Goal: Task Accomplishment & Management: Manage account settings

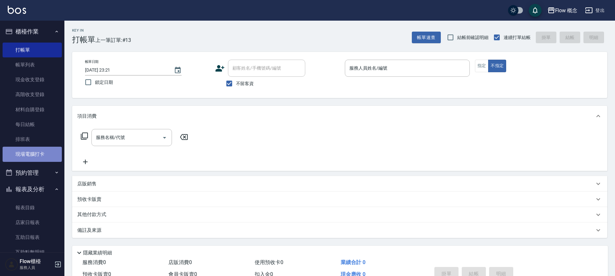
click at [38, 156] on link "現場電腦打卡" at bounding box center [32, 154] width 59 height 15
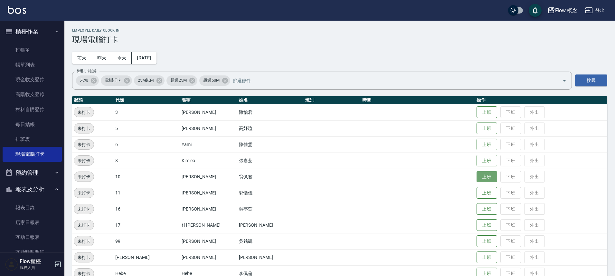
click at [477, 176] on button "上班" at bounding box center [487, 176] width 21 height 11
click at [477, 124] on button "上班" at bounding box center [487, 128] width 21 height 11
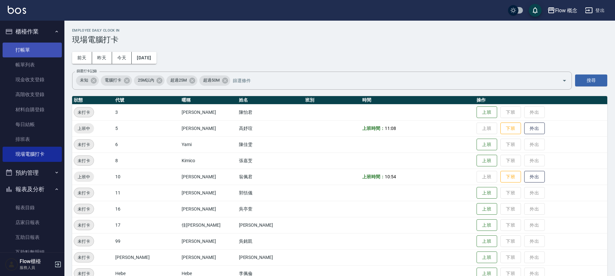
click at [27, 45] on link "打帳單" at bounding box center [32, 50] width 59 height 15
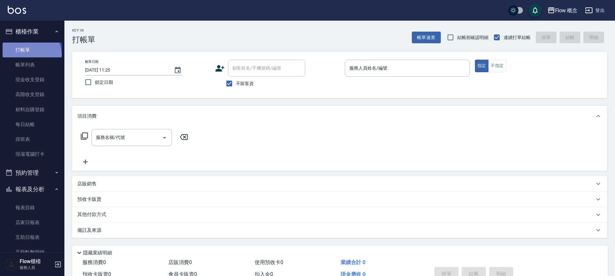
click at [27, 55] on link "打帳單" at bounding box center [32, 50] width 59 height 15
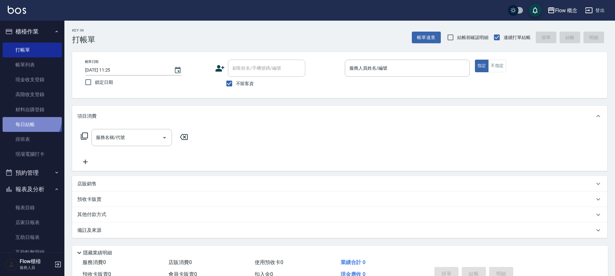
click at [31, 119] on link "每日結帳" at bounding box center [32, 124] width 59 height 15
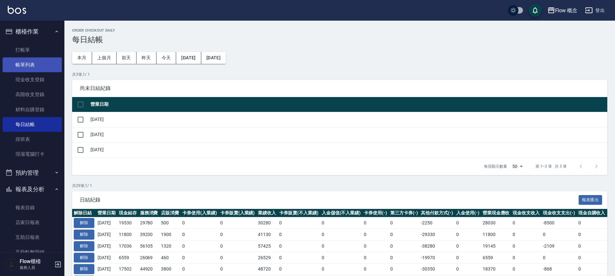
click at [34, 68] on link "帳單列表" at bounding box center [32, 64] width 59 height 15
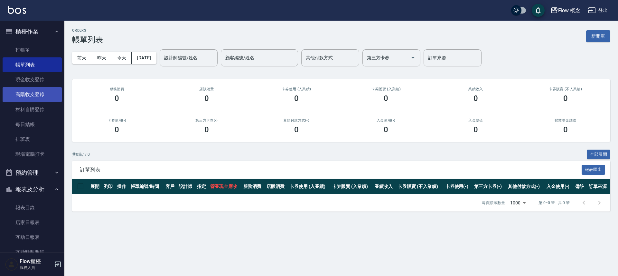
click at [14, 97] on link "高階收支登錄" at bounding box center [32, 94] width 59 height 15
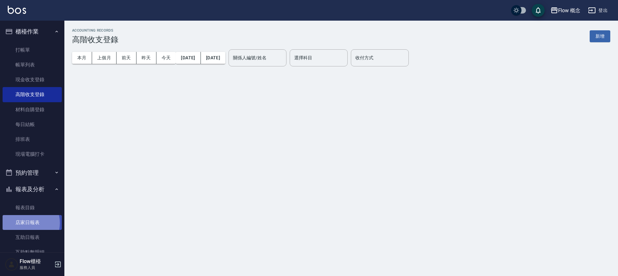
click at [27, 223] on link "店家日報表" at bounding box center [32, 222] width 59 height 15
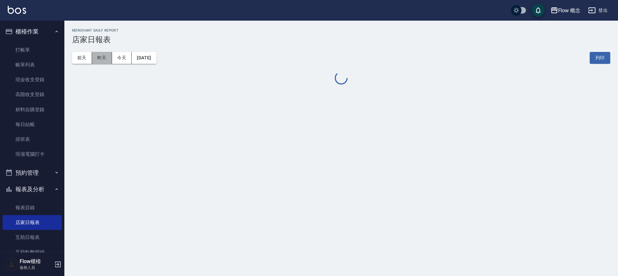
click at [104, 58] on button "昨天" at bounding box center [102, 58] width 20 height 12
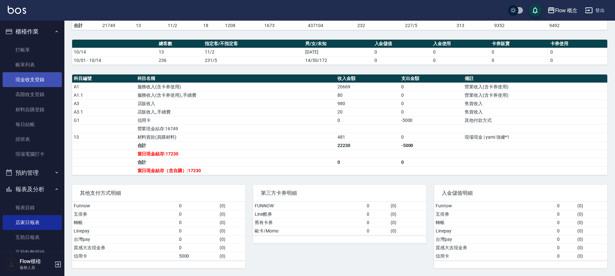
drag, startPoint x: 41, startPoint y: 63, endPoint x: 47, endPoint y: 73, distance: 11.2
click at [40, 63] on link "帳單列表" at bounding box center [32, 64] width 59 height 15
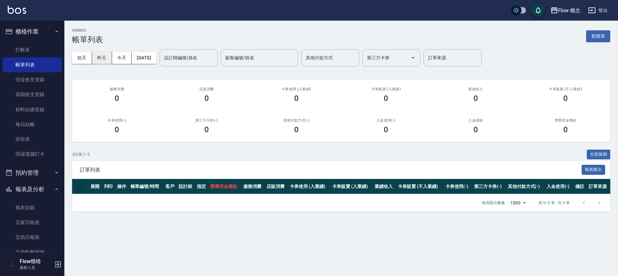
click at [104, 58] on button "昨天" at bounding box center [102, 58] width 20 height 12
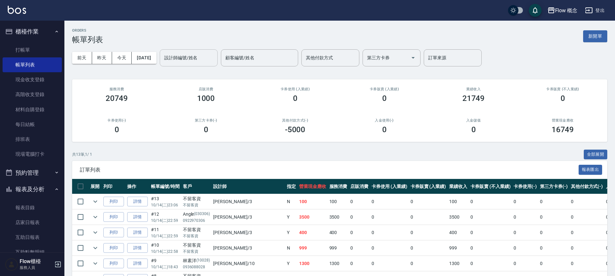
click at [174, 50] on div "設計師編號/姓名" at bounding box center [189, 57] width 58 height 17
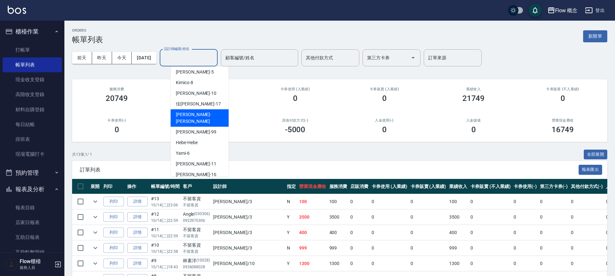
scroll to position [23, 0]
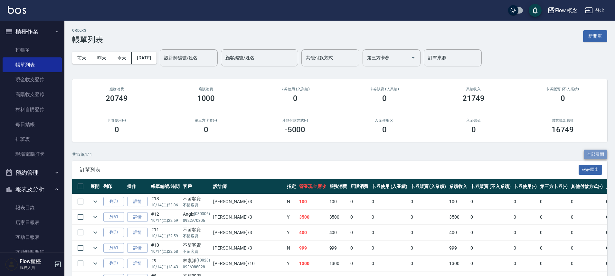
click at [599, 155] on button "全部展開" at bounding box center [596, 154] width 24 height 10
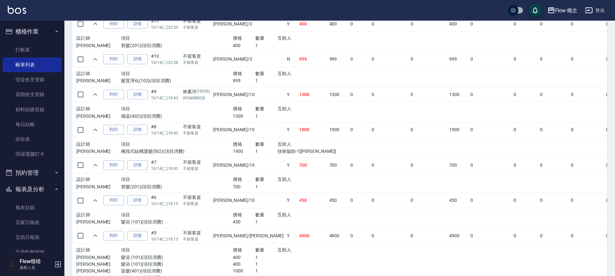
scroll to position [330, 0]
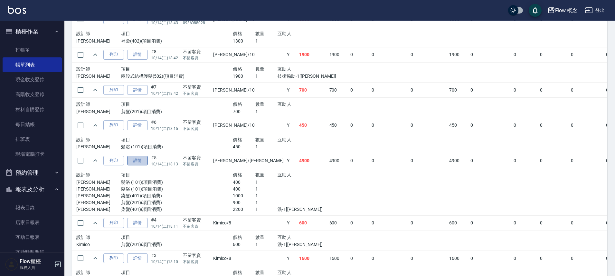
click at [142, 162] on link "詳情" at bounding box center [137, 161] width 21 height 10
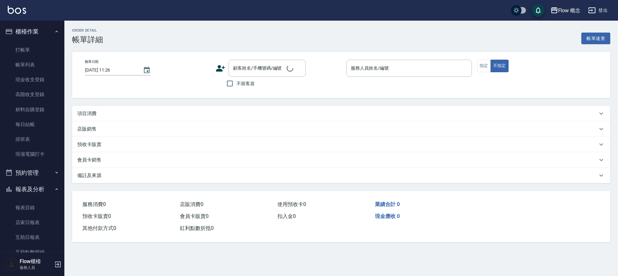
type input "[DATE] 18:13"
checkbox input "true"
type input "[PERSON_NAME]"
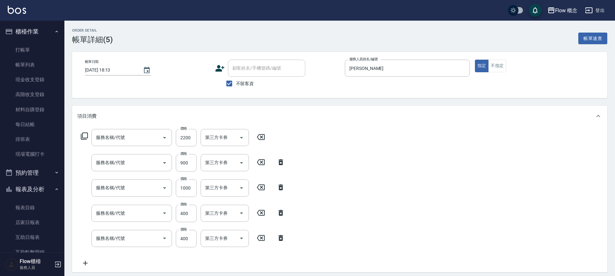
type input "染髮(401)"
type input "剪髮(201)"
type input "染髮(401)"
type input "髮浴 (101)"
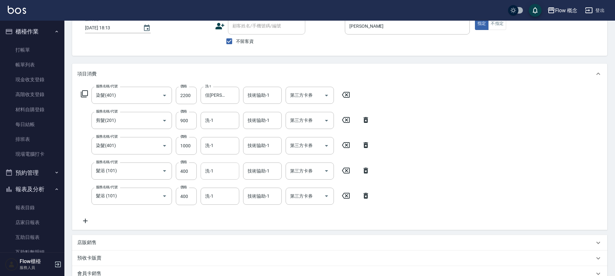
scroll to position [45, 0]
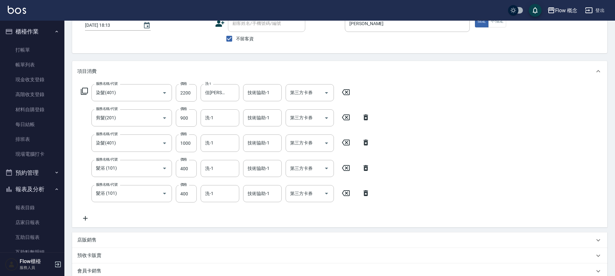
click at [367, 144] on icon at bounding box center [366, 142] width 16 height 8
click at [367, 144] on div "服務名稱/代號 染髮(401) 服務名稱/代號 價格 2200 價格 洗-1 佳蒨-17 洗-1 技術協助-1 技術協助-1 第三方卡券 第三方卡券 服務名稱…" at bounding box center [225, 153] width 297 height 138
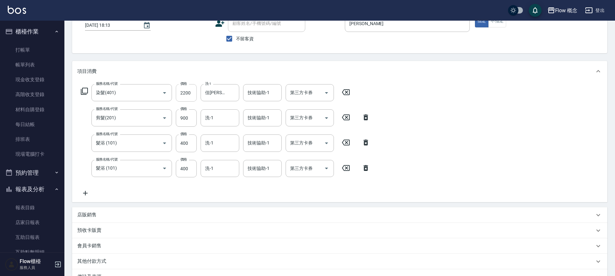
click at [185, 94] on input "2200" at bounding box center [186, 92] width 21 height 17
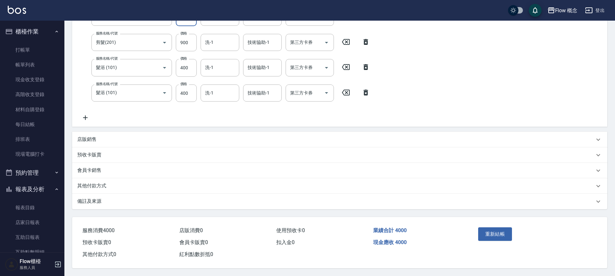
scroll to position [123, 0]
type input "2300"
click at [494, 229] on button "重新結帳" at bounding box center [495, 234] width 34 height 14
click at [494, 229] on div "重新結帳" at bounding box center [505, 238] width 58 height 28
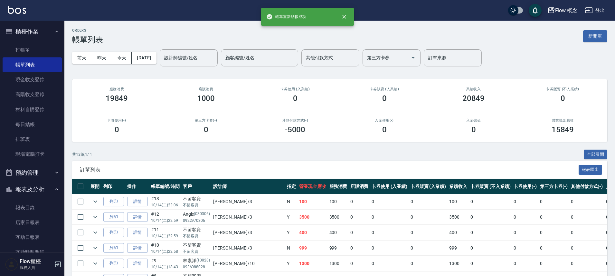
click at [602, 153] on button "全部展開" at bounding box center [596, 154] width 24 height 10
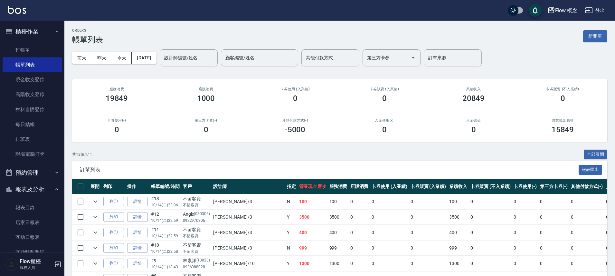
scroll to position [149, 0]
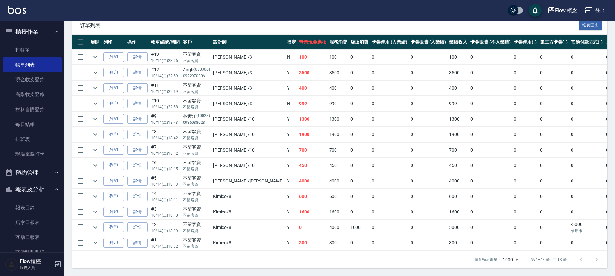
click at [228, 175] on td "[PERSON_NAME] /[PERSON_NAME]" at bounding box center [249, 180] width 74 height 15
click at [142, 178] on link "詳情" at bounding box center [137, 181] width 21 height 10
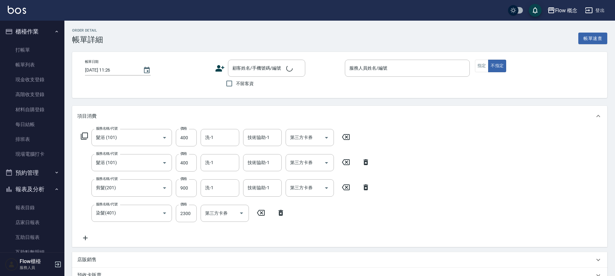
type input "髮浴 (101)"
type input "剪髮(201)"
type input "染髮(401)"
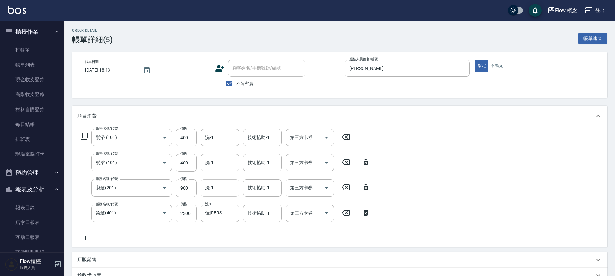
type input "[DATE] 18:13"
checkbox input "true"
type input "[PERSON_NAME]"
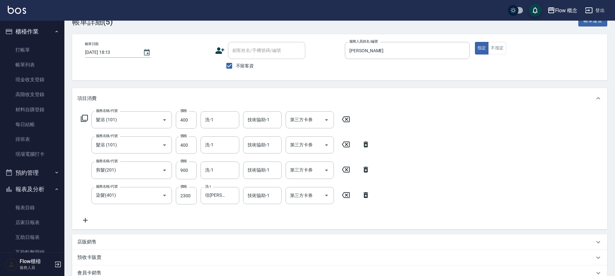
scroll to position [123, 0]
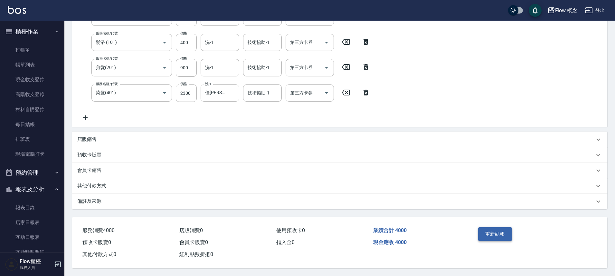
click at [494, 232] on button "重新結帳" at bounding box center [495, 234] width 34 height 14
click at [494, 232] on div "重新結帳" at bounding box center [505, 238] width 58 height 28
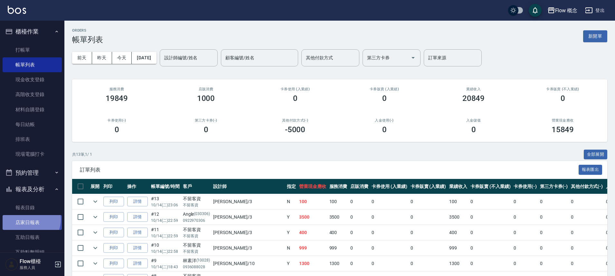
click at [28, 219] on link "店家日報表" at bounding box center [32, 222] width 59 height 15
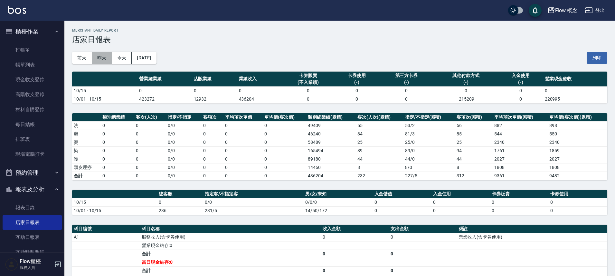
click at [101, 55] on button "昨天" at bounding box center [102, 58] width 20 height 12
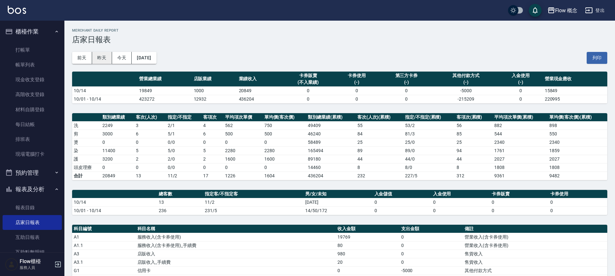
click at [104, 55] on button "昨天" at bounding box center [102, 58] width 20 height 12
click at [31, 126] on link "每日結帳" at bounding box center [32, 124] width 59 height 15
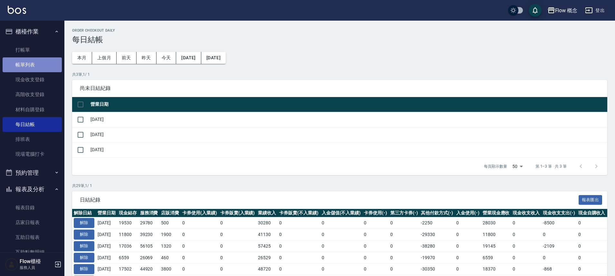
click at [36, 70] on link "帳單列表" at bounding box center [32, 64] width 59 height 15
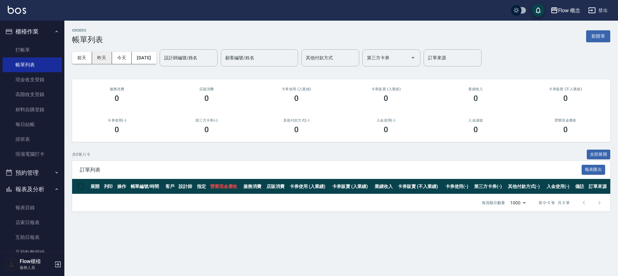
click at [107, 58] on button "昨天" at bounding box center [102, 58] width 20 height 12
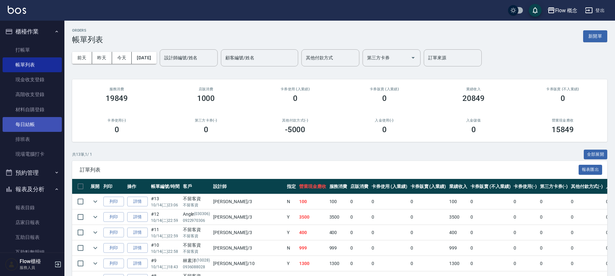
click at [25, 131] on link "每日結帳" at bounding box center [32, 124] width 59 height 15
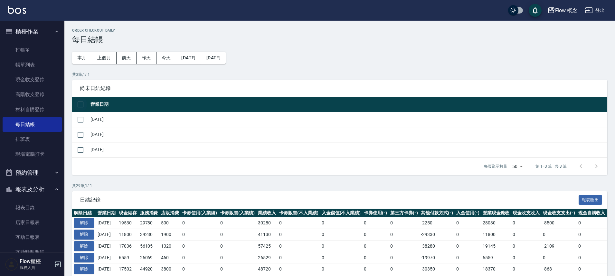
click at [79, 102] on input "checkbox" at bounding box center [81, 105] width 14 height 14
checkbox input "true"
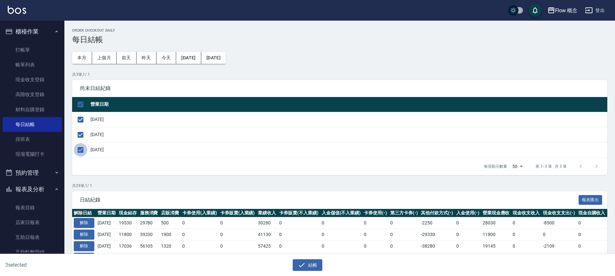
click at [79, 152] on input "checkbox" at bounding box center [81, 150] width 14 height 14
checkbox input "false"
click at [303, 264] on icon "button" at bounding box center [302, 265] width 8 height 8
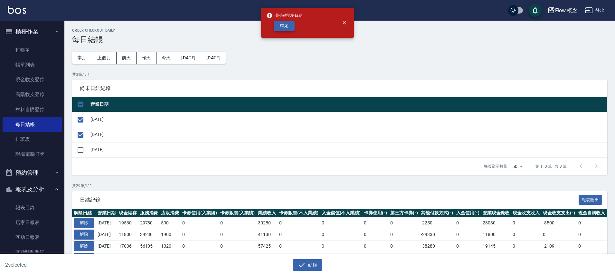
click at [282, 28] on button "確定" at bounding box center [284, 26] width 21 height 10
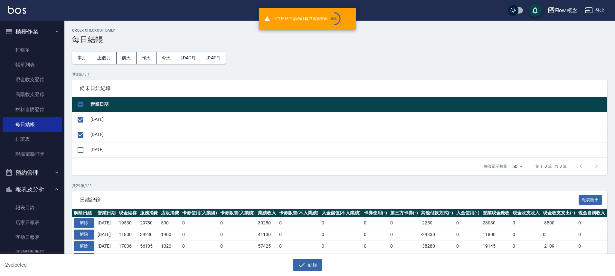
checkbox input "false"
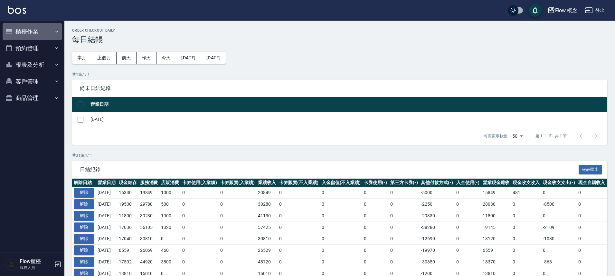
click at [40, 28] on button "櫃檯作業" at bounding box center [32, 31] width 59 height 17
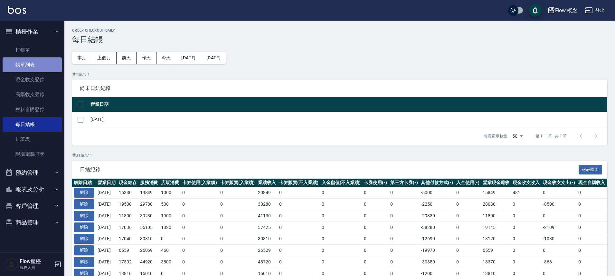
click at [15, 61] on link "帳單列表" at bounding box center [32, 64] width 59 height 15
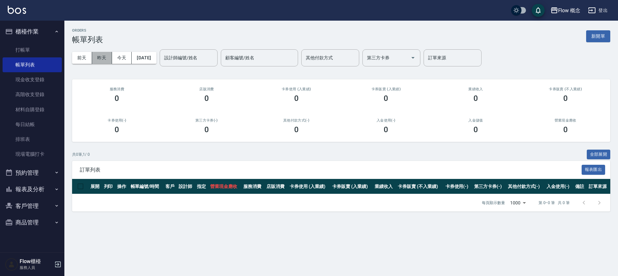
click at [101, 56] on button "昨天" at bounding box center [102, 58] width 20 height 12
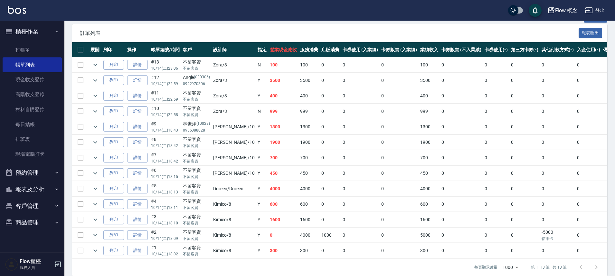
scroll to position [149, 0]
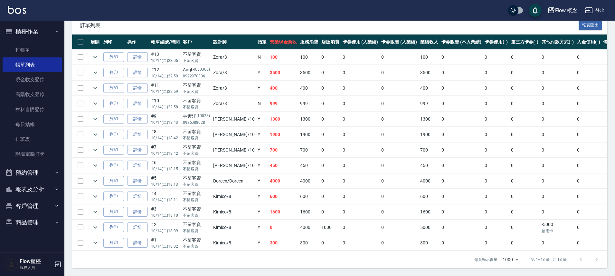
click at [277, 196] on td "600" at bounding box center [283, 196] width 30 height 15
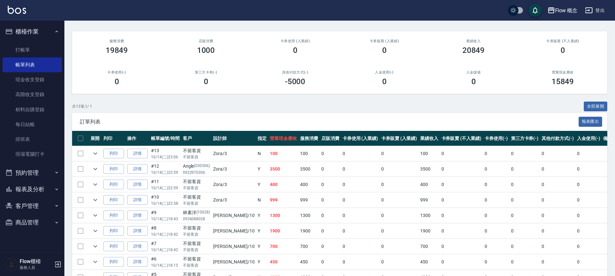
scroll to position [0, 0]
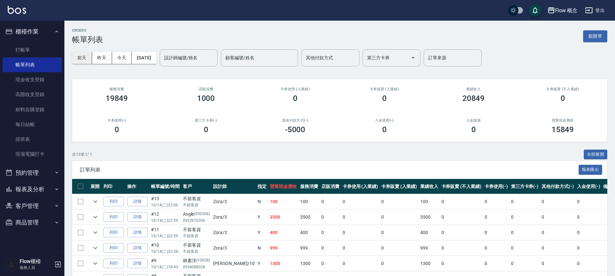
click at [85, 62] on button "前天" at bounding box center [82, 58] width 20 height 12
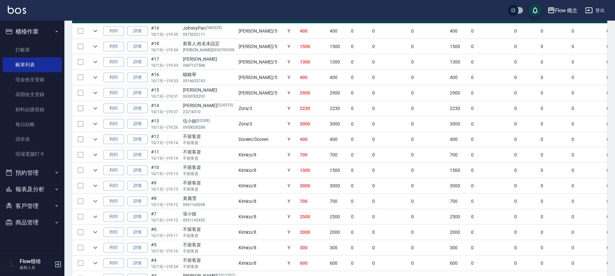
scroll to position [242, 0]
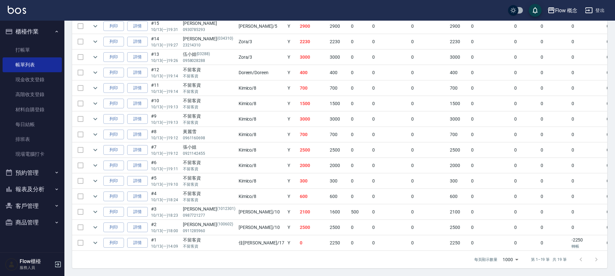
click at [298, 193] on td "600" at bounding box center [313, 196] width 30 height 15
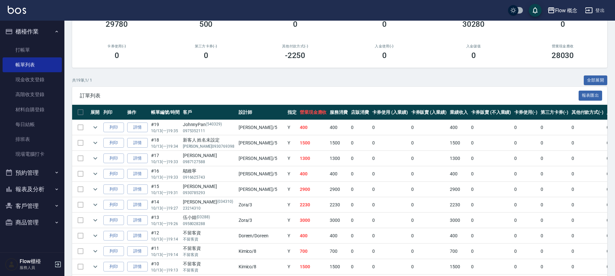
scroll to position [0, 0]
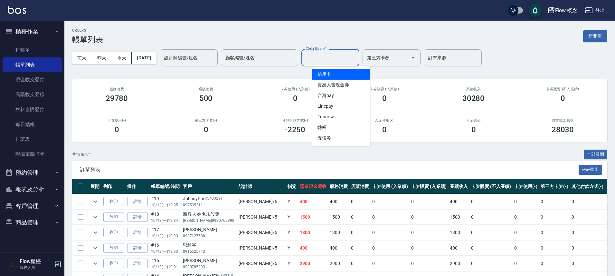
click at [348, 54] on input "其他付款方式" at bounding box center [330, 57] width 52 height 11
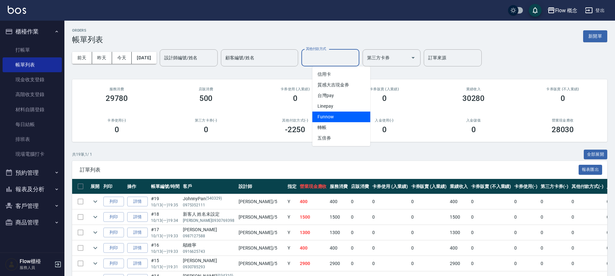
click at [335, 121] on span "Funnow" at bounding box center [341, 116] width 58 height 11
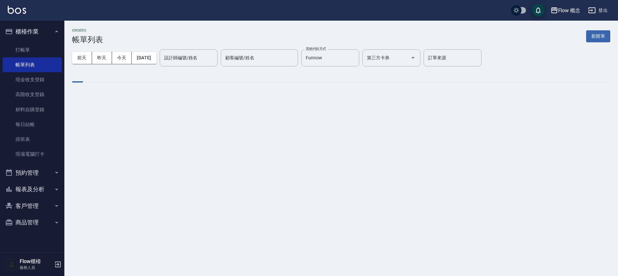
click at [335, 121] on div "ORDERS 帳單列表 新開單 前天 昨天 今天 2025/10/13 設計師編號/姓名 設計師編號/姓名 顧客編號/姓名 顧客編號/姓名 其他付款方式 Fu…" at bounding box center [309, 138] width 618 height 276
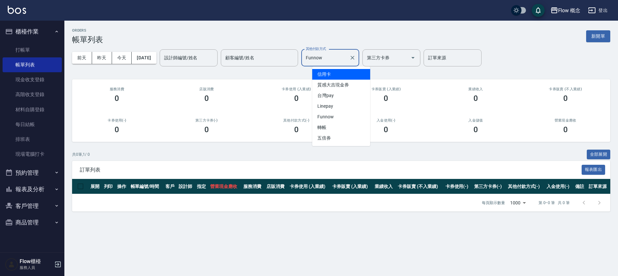
click at [339, 58] on input "Funnow" at bounding box center [325, 57] width 43 height 11
click at [326, 126] on span "轉帳" at bounding box center [341, 127] width 58 height 11
type input "轉帳"
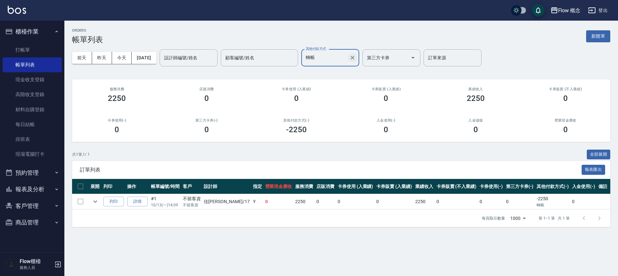
click at [357, 57] on button "Clear" at bounding box center [352, 57] width 9 height 9
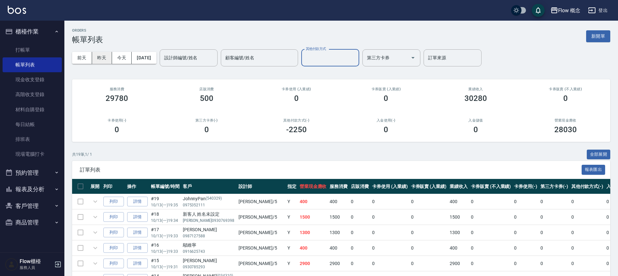
click at [103, 57] on button "昨天" at bounding box center [102, 58] width 20 height 12
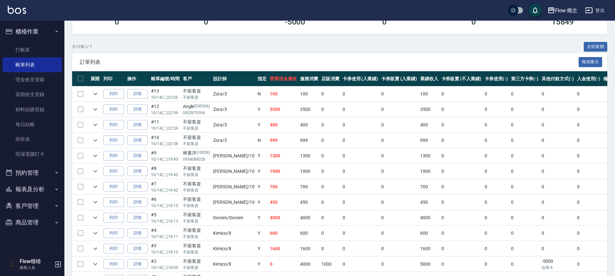
scroll to position [138, 0]
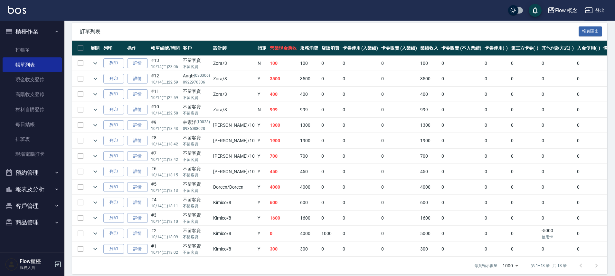
click at [43, 185] on button "報表及分析" at bounding box center [32, 189] width 59 height 17
click at [35, 222] on link "店家日報表" at bounding box center [32, 222] width 59 height 15
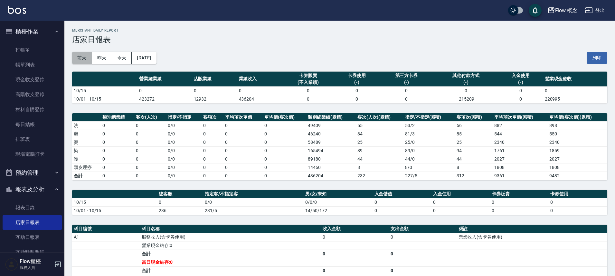
click at [88, 58] on button "前天" at bounding box center [82, 58] width 20 height 12
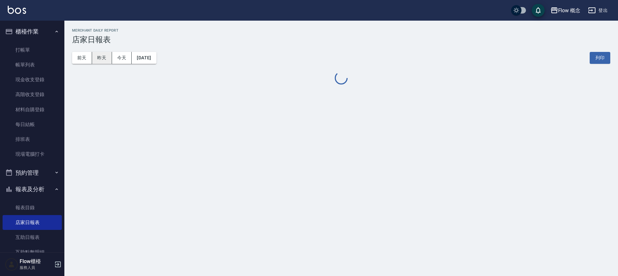
click at [104, 60] on button "昨天" at bounding box center [102, 58] width 20 height 12
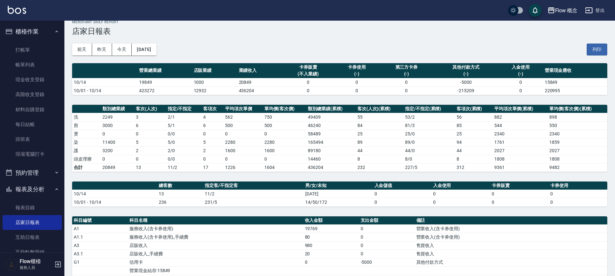
scroll to position [150, 0]
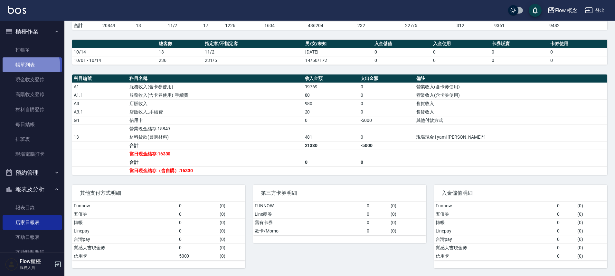
click at [24, 66] on link "帳單列表" at bounding box center [32, 64] width 59 height 15
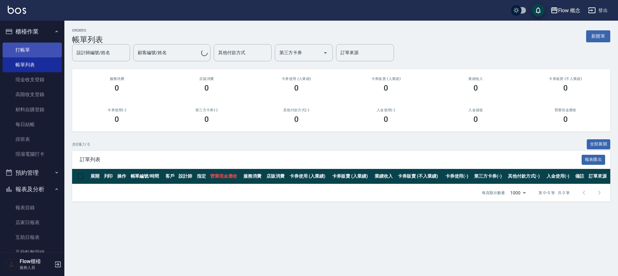
click at [40, 50] on link "打帳單" at bounding box center [32, 50] width 59 height 15
